Goal: Download file/media

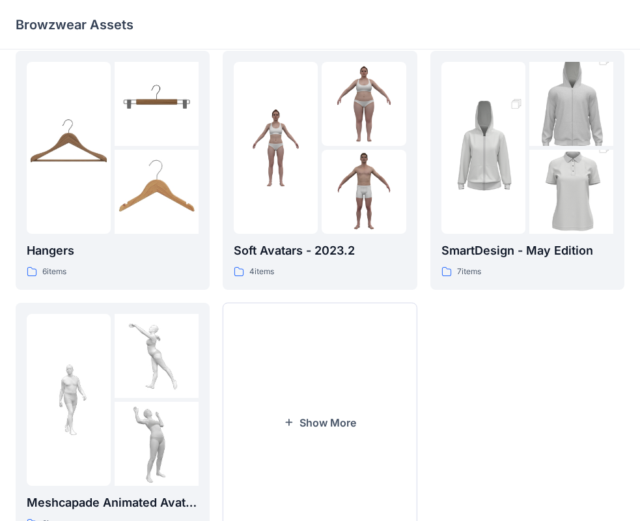
scroll to position [324, 0]
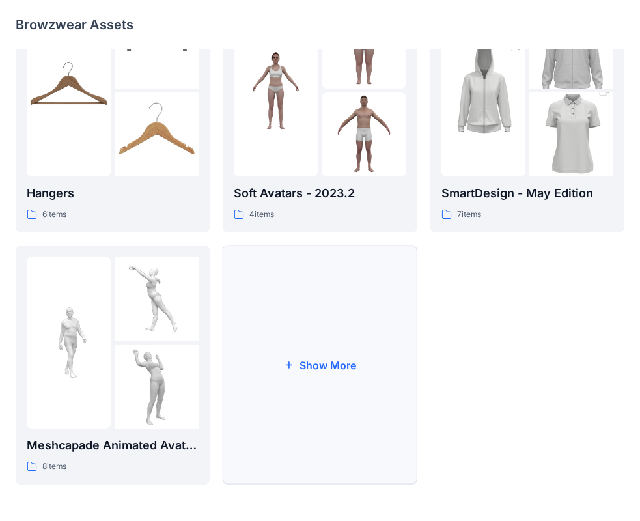
click at [369, 314] on button "Show More" at bounding box center [320, 365] width 194 height 239
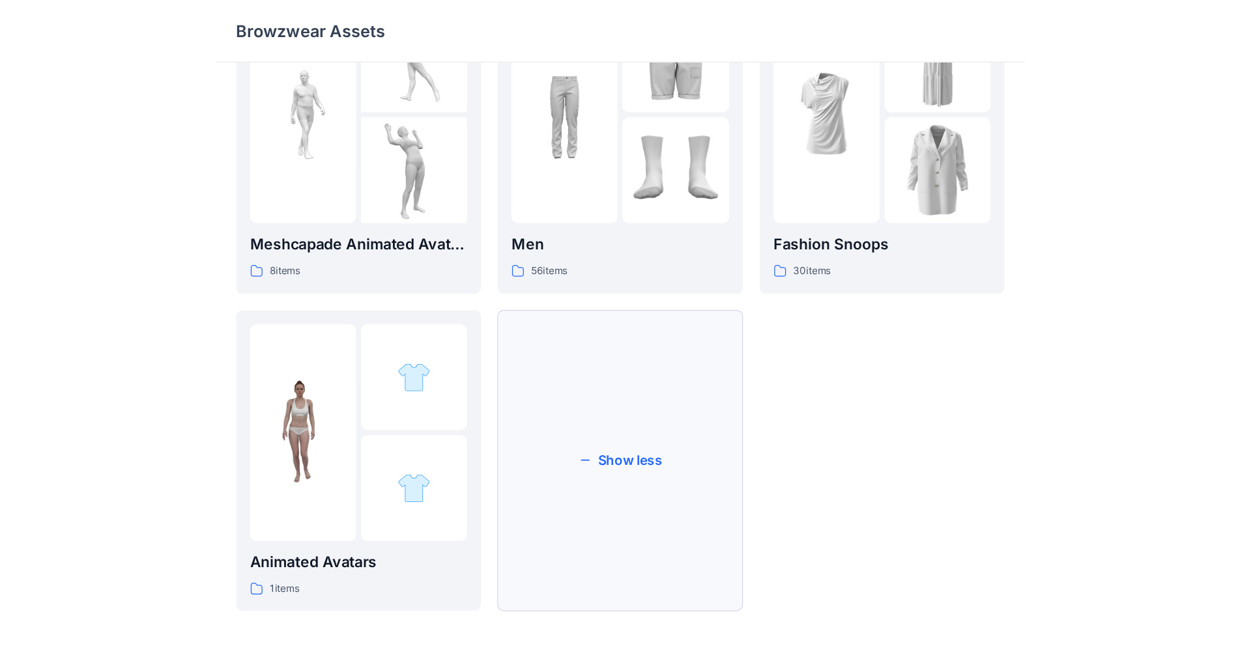
scroll to position [0, 0]
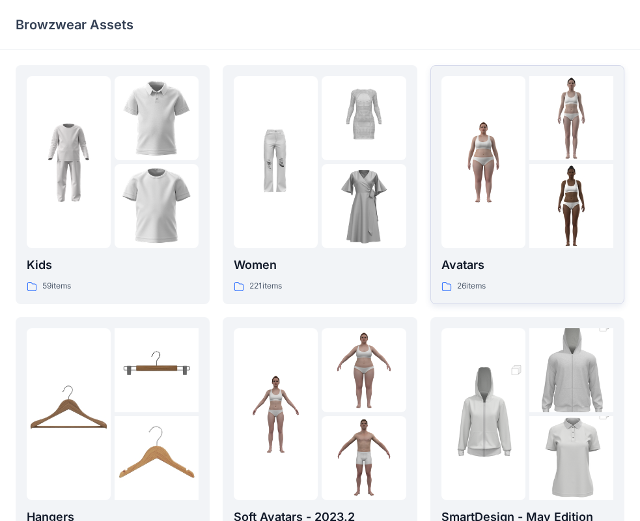
click at [509, 193] on img at bounding box center [484, 163] width 84 height 84
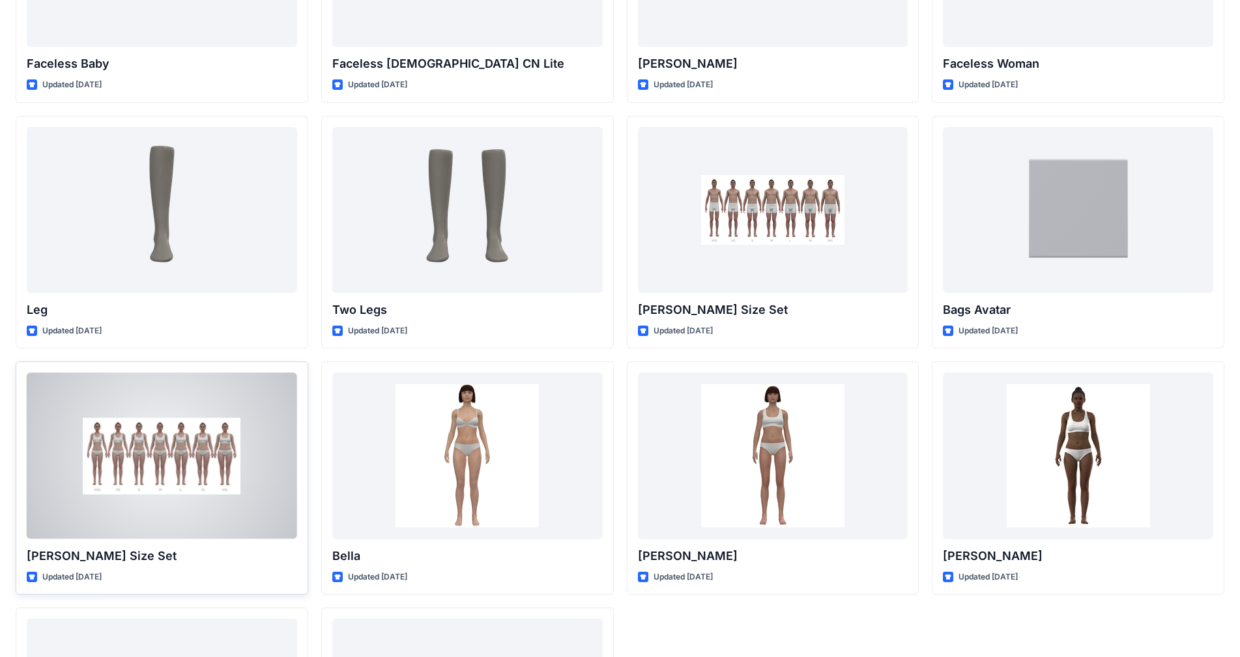
scroll to position [1133, 0]
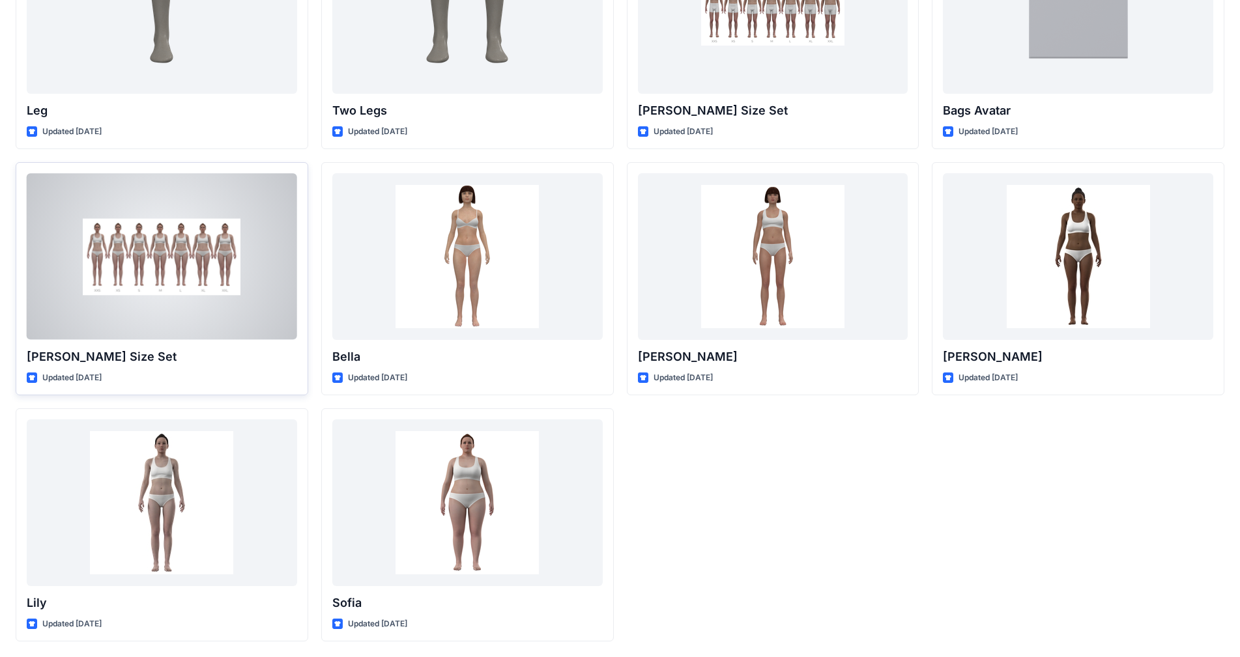
click at [196, 321] on div at bounding box center [162, 256] width 270 height 166
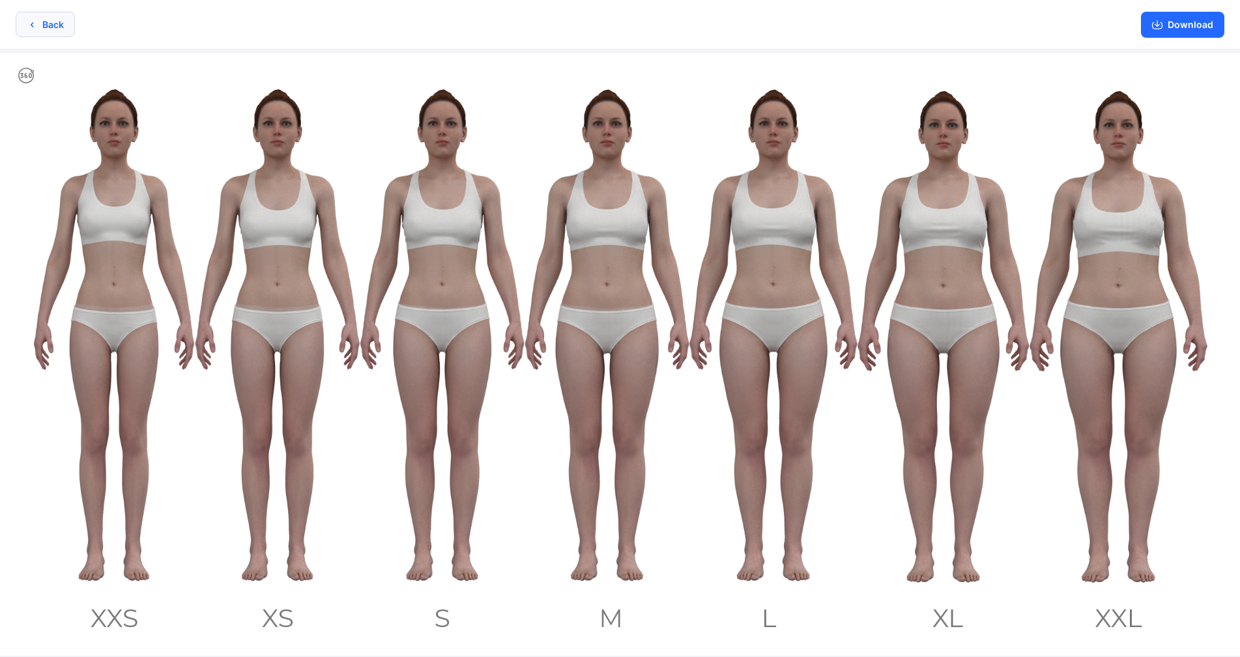
click at [42, 17] on button "Back" at bounding box center [45, 24] width 59 height 25
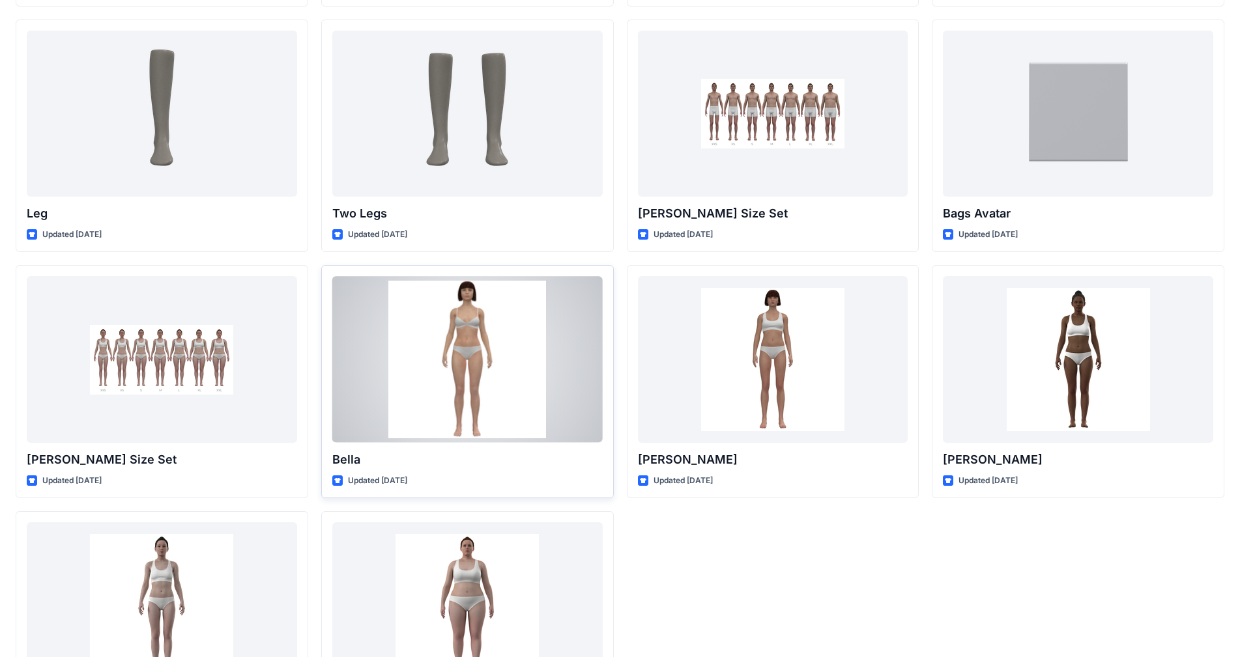
scroll to position [873, 0]
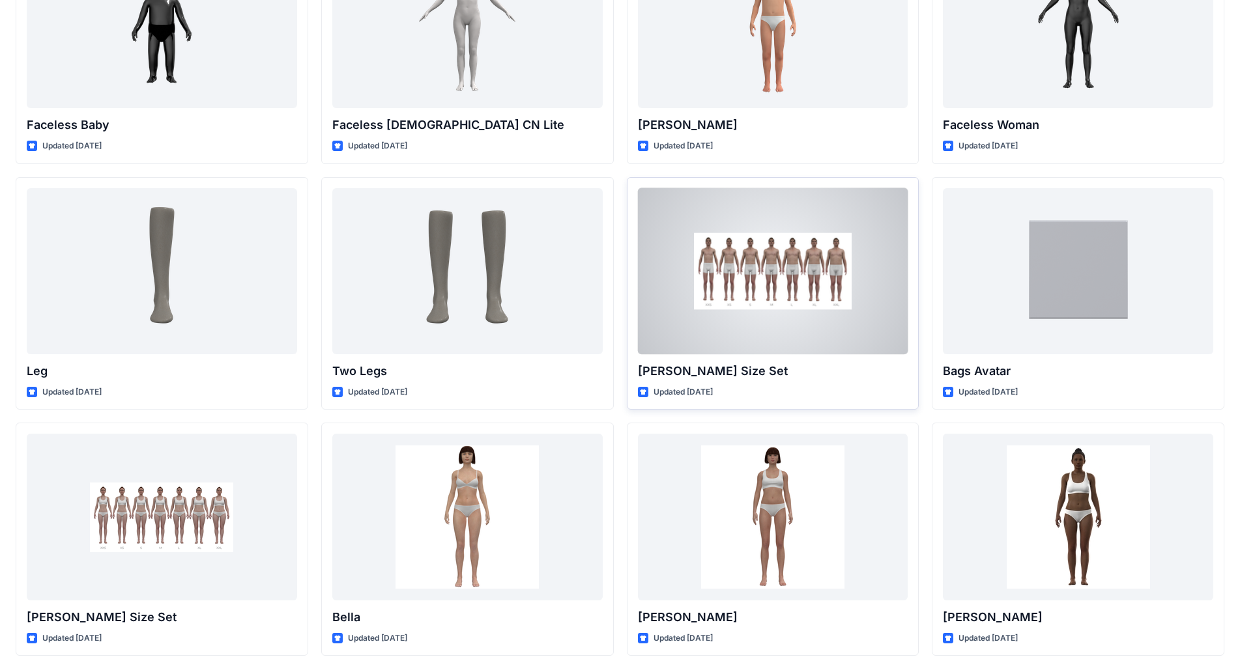
click at [651, 311] on div at bounding box center [773, 271] width 270 height 166
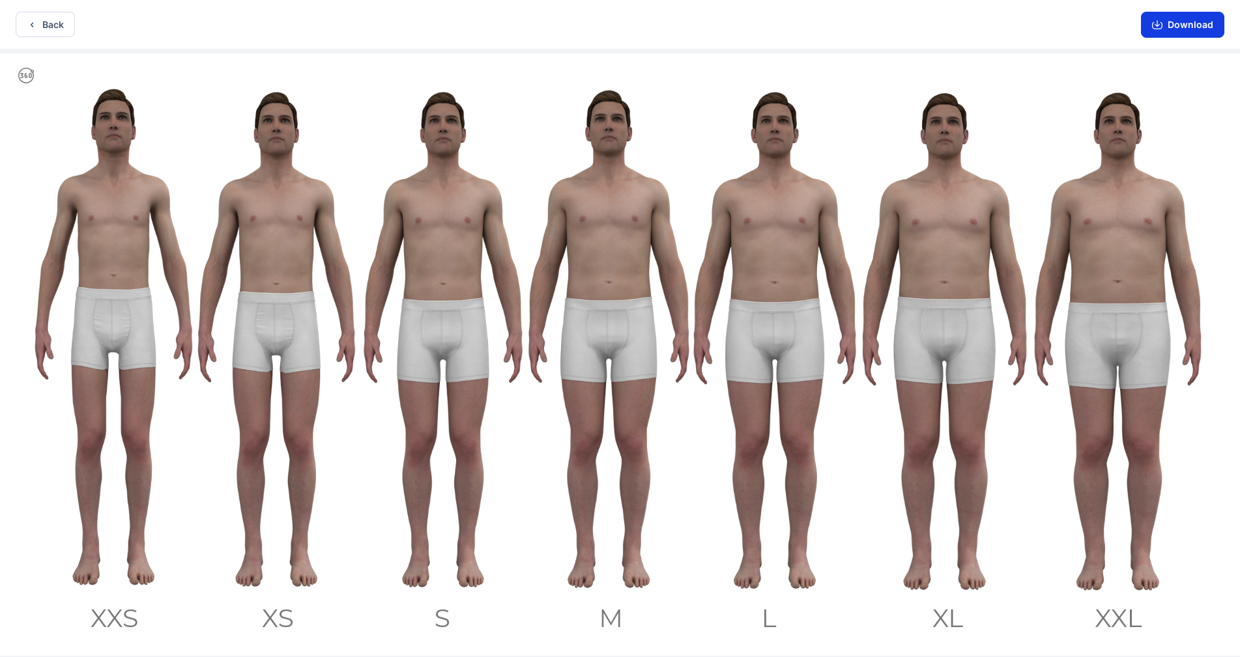
click at [651, 18] on button "Download" at bounding box center [1182, 25] width 83 height 26
click at [98, 270] on img at bounding box center [620, 354] width 1240 height 603
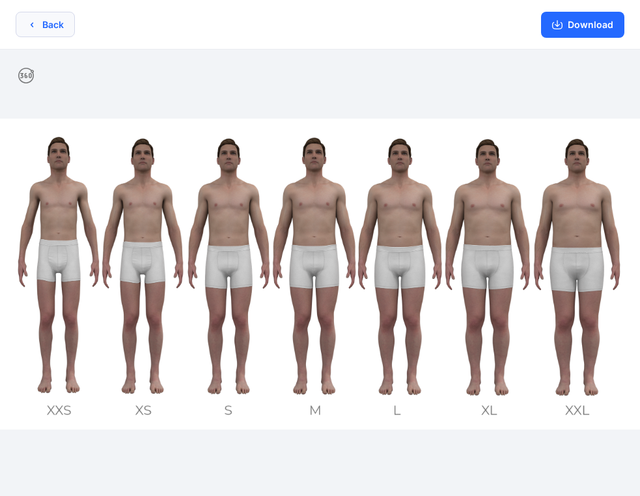
click at [57, 18] on button "Back" at bounding box center [45, 24] width 59 height 25
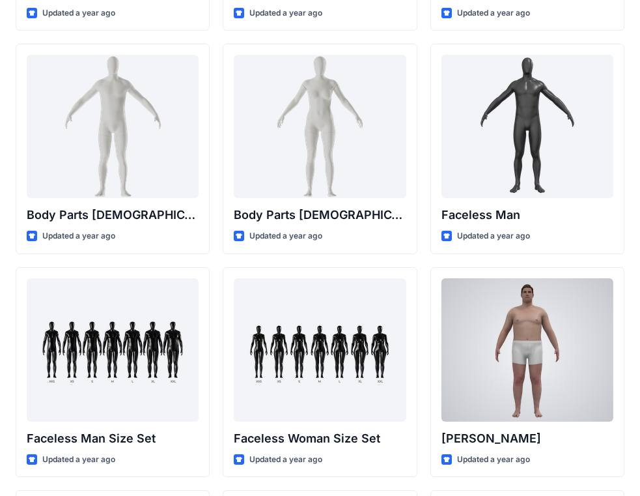
scroll to position [538, 0]
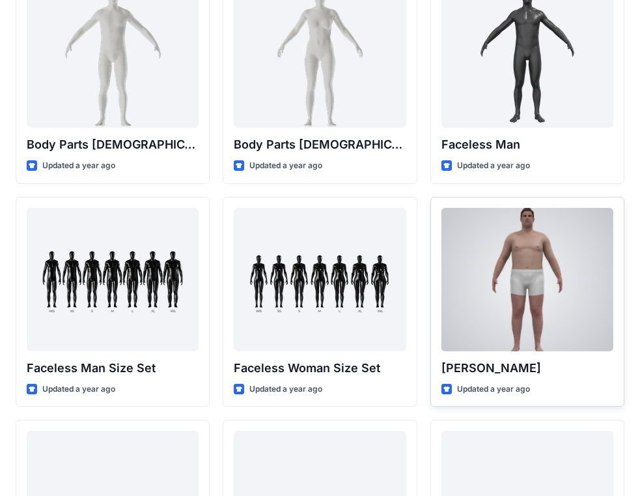
click at [543, 268] on div at bounding box center [528, 279] width 172 height 143
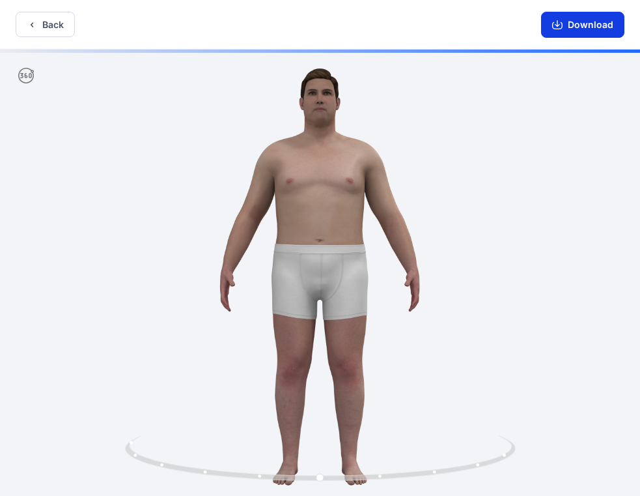
click at [573, 14] on button "Download" at bounding box center [582, 25] width 83 height 26
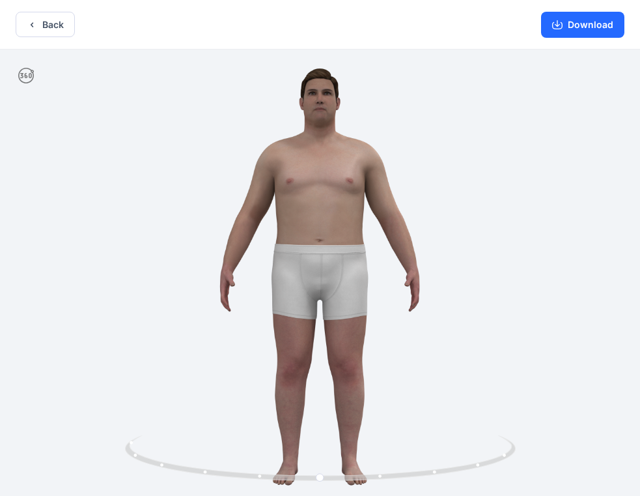
click at [554, 109] on div at bounding box center [320, 274] width 640 height 449
click at [586, 25] on button "Download" at bounding box center [582, 25] width 83 height 26
